Goal: Information Seeking & Learning: Learn about a topic

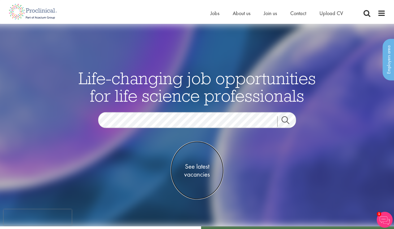
click at [200, 173] on span "See latest vacancies" at bounding box center [197, 171] width 53 height 16
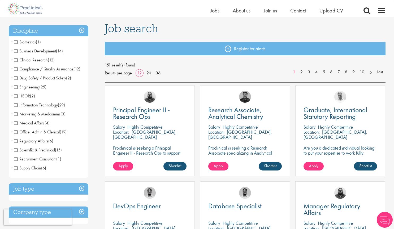
scroll to position [41, 0]
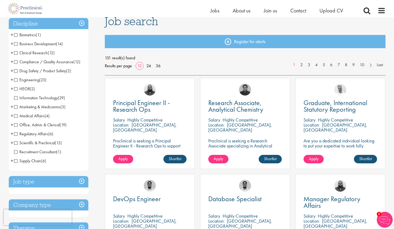
click at [15, 152] on span "Recruitment Consultant" at bounding box center [35, 152] width 42 height 6
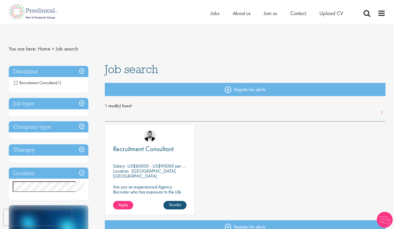
click at [16, 82] on span "Recruitment Consultant" at bounding box center [35, 83] width 42 height 6
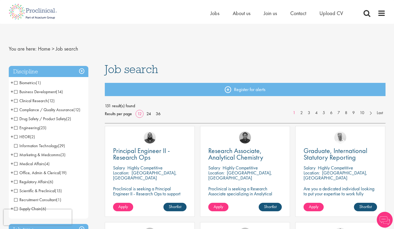
click at [16, 190] on span "Scientific & Preclinical" at bounding box center [34, 191] width 41 height 6
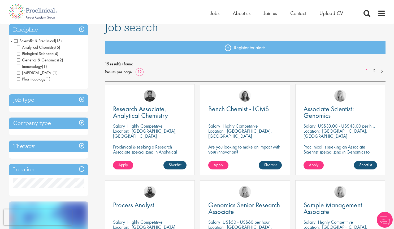
scroll to position [44, 0]
